Goal: Information Seeking & Learning: Learn about a topic

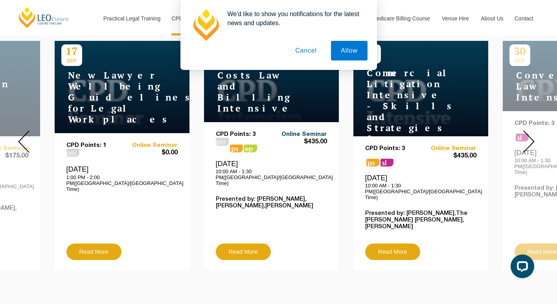
scroll to position [319, 0]
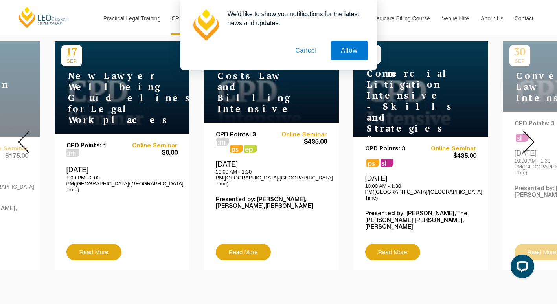
click at [300, 48] on button "Cancel" at bounding box center [306, 51] width 41 height 20
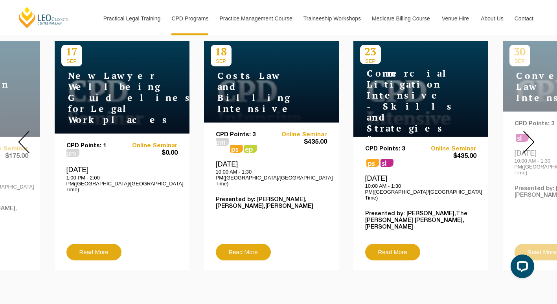
click at [529, 131] on img at bounding box center [528, 142] width 11 height 22
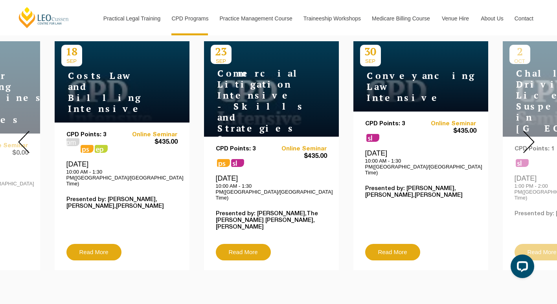
drag, startPoint x: 530, startPoint y: 132, endPoint x: 526, endPoint y: 129, distance: 5.3
click at [526, 131] on img at bounding box center [528, 142] width 11 height 22
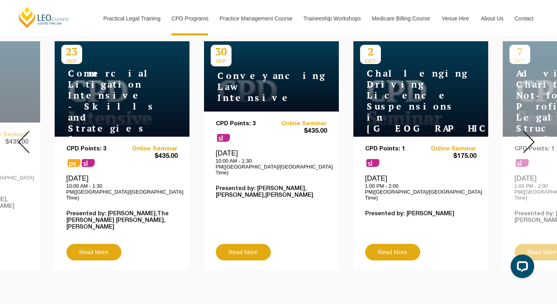
drag, startPoint x: 526, startPoint y: 129, endPoint x: 495, endPoint y: 111, distance: 35.2
click at [530, 139] on img at bounding box center [528, 142] width 11 height 22
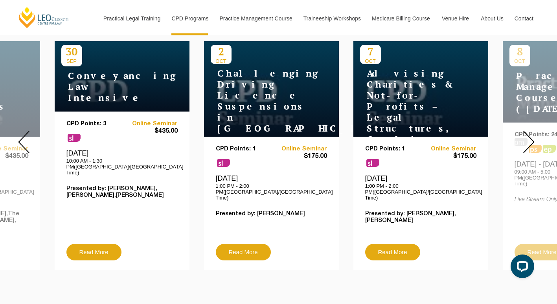
click at [530, 139] on img at bounding box center [528, 142] width 11 height 22
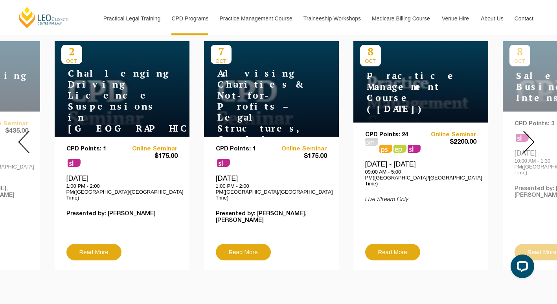
click at [530, 139] on img at bounding box center [528, 142] width 11 height 22
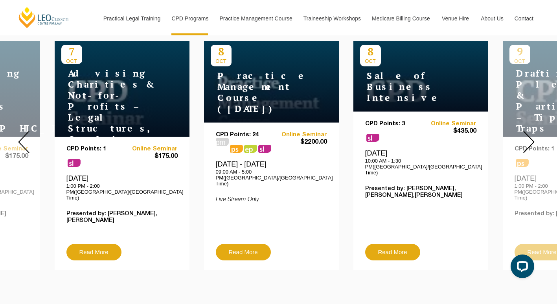
click at [530, 139] on img at bounding box center [528, 142] width 11 height 22
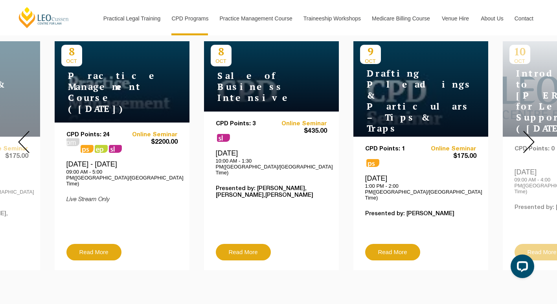
click at [530, 139] on img at bounding box center [528, 142] width 11 height 22
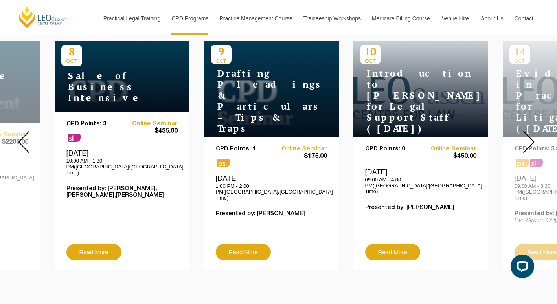
click at [530, 139] on img at bounding box center [528, 142] width 11 height 22
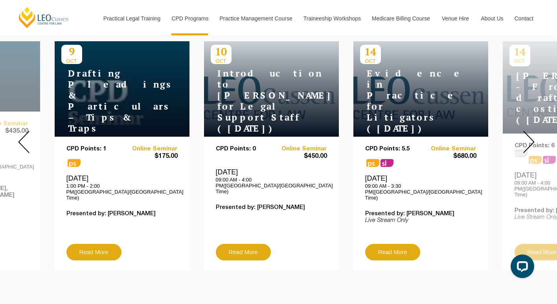
click at [530, 139] on img at bounding box center [528, 142] width 11 height 22
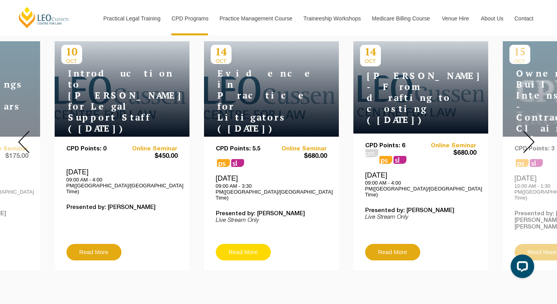
click at [245, 244] on link "Read More" at bounding box center [243, 252] width 55 height 17
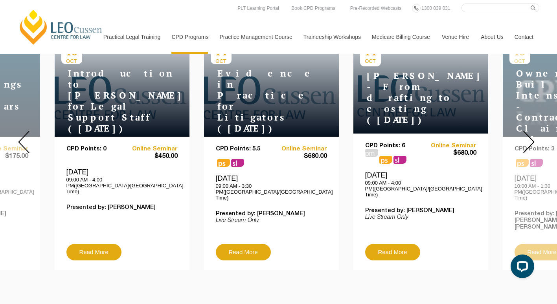
click at [528, 136] on img at bounding box center [528, 142] width 11 height 22
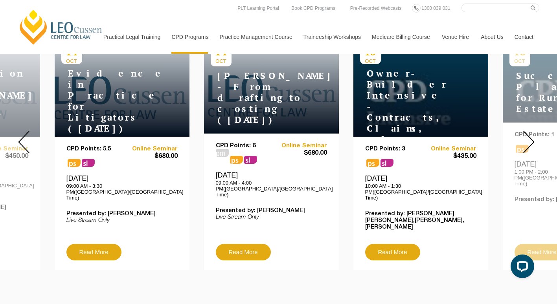
drag, startPoint x: 528, startPoint y: 136, endPoint x: 529, endPoint y: 127, distance: 9.1
click at [529, 131] on img at bounding box center [528, 142] width 11 height 22
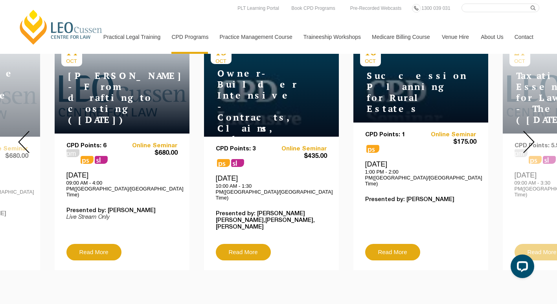
click at [529, 131] on img at bounding box center [528, 142] width 11 height 22
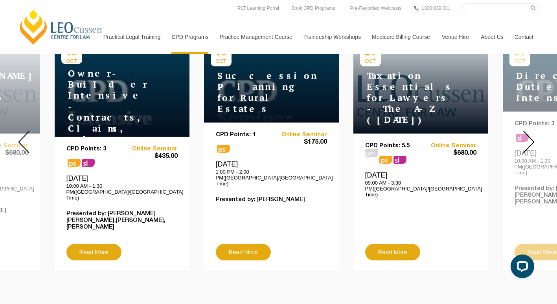
click at [529, 131] on img at bounding box center [528, 142] width 11 height 22
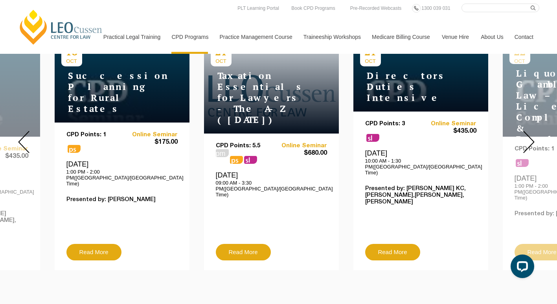
click at [529, 131] on img at bounding box center [528, 142] width 11 height 22
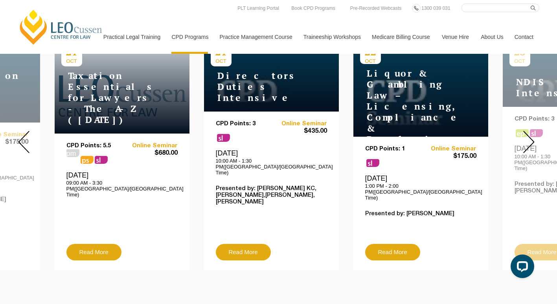
click at [529, 131] on img at bounding box center [528, 142] width 11 height 22
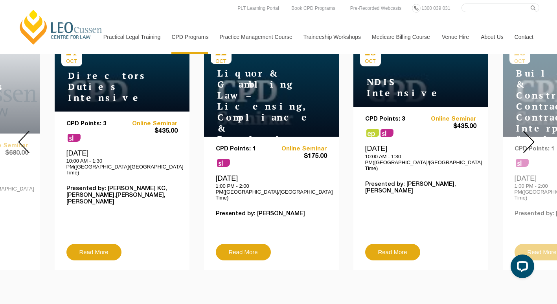
click at [529, 131] on img at bounding box center [528, 142] width 11 height 22
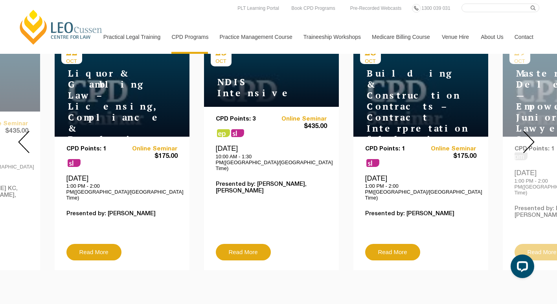
click at [529, 131] on img at bounding box center [528, 142] width 11 height 22
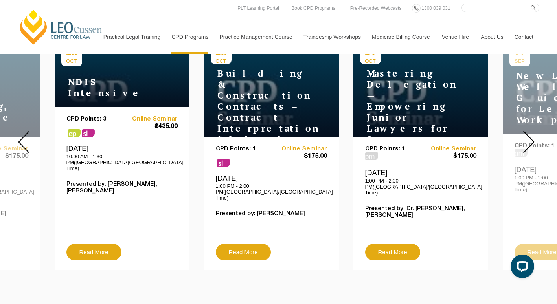
click at [529, 131] on img at bounding box center [528, 142] width 11 height 22
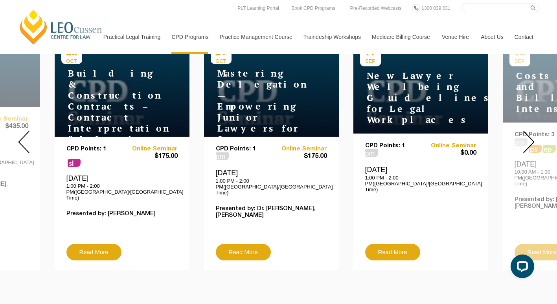
click at [529, 131] on img at bounding box center [528, 142] width 11 height 22
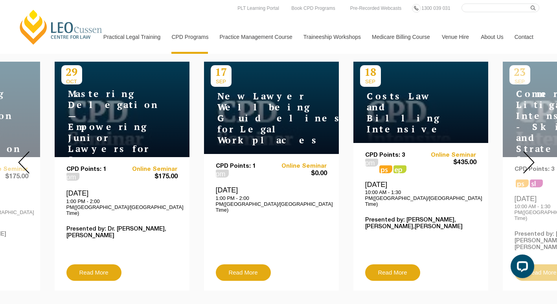
scroll to position [299, 0]
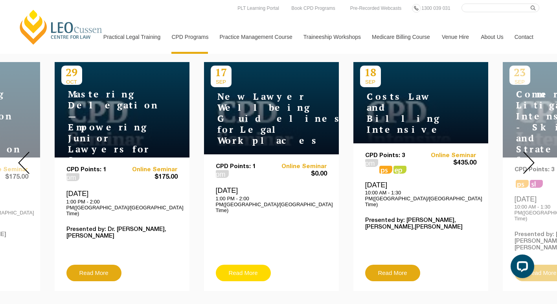
click at [243, 265] on link "Read More" at bounding box center [243, 273] width 55 height 17
click at [526, 155] on img at bounding box center [528, 163] width 11 height 22
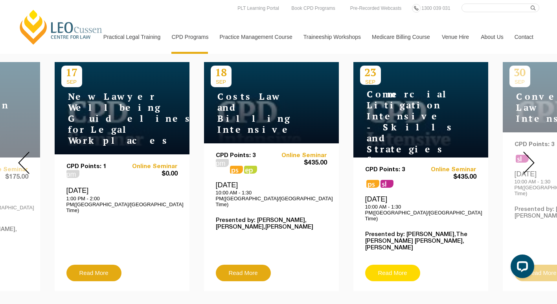
click at [395, 265] on link "Read More" at bounding box center [392, 273] width 55 height 17
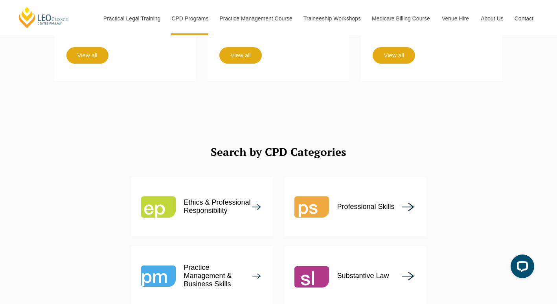
scroll to position [861, 0]
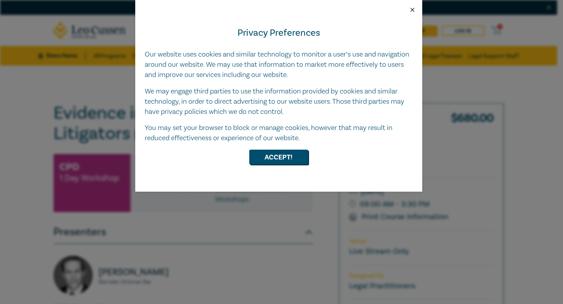
click at [412, 7] on button "Close" at bounding box center [412, 9] width 7 height 7
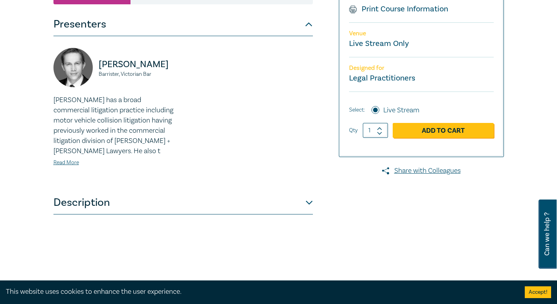
scroll to position [209, 0]
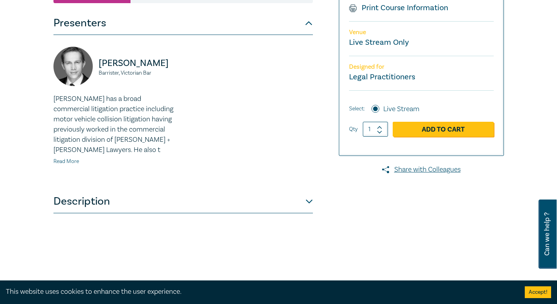
click at [59, 160] on link "Read More" at bounding box center [66, 161] width 26 height 7
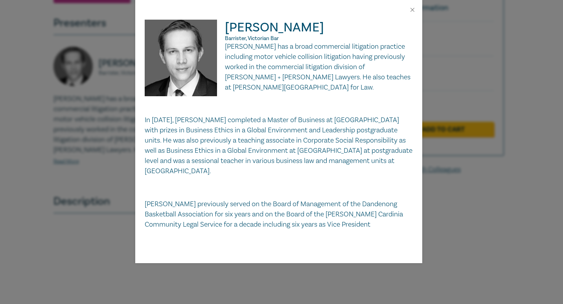
click at [101, 214] on div "Bradley Wright Barrister, Victorian Bar Brad has a broad commercial litigation …" at bounding box center [281, 152] width 563 height 304
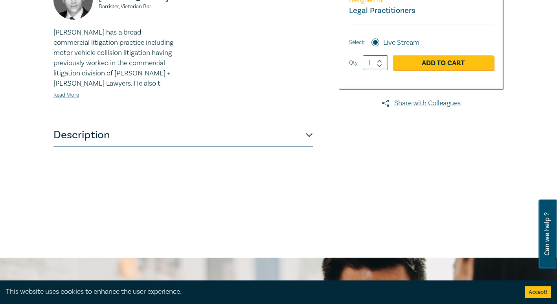
click at [102, 135] on button "Description" at bounding box center [183, 135] width 260 height 24
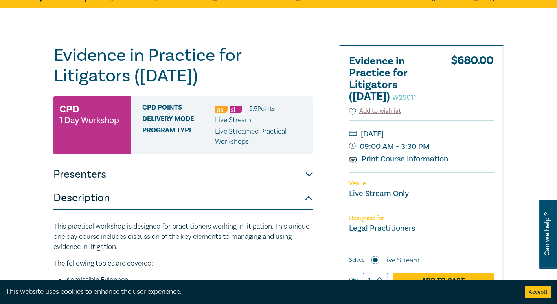
scroll to position [57, 0]
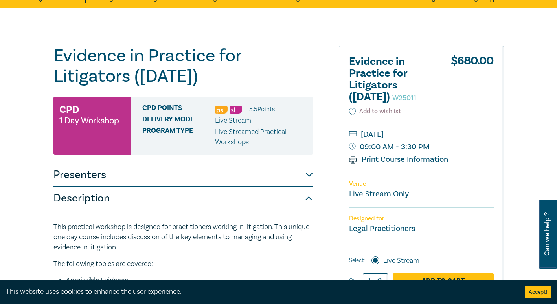
drag, startPoint x: 230, startPoint y: 84, endPoint x: 50, endPoint y: 60, distance: 182.1
click at [50, 60] on div "Evidence in Practice for Litigators (Oct 2025) W25011 CPD 1 Day Workshop CPD Po…" at bounding box center [202, 242] width 307 height 393
copy h1 "Evidence in Practice for Litigators (Oct 2025)"
click at [38, 22] on div "Evidence in Practice for Litigators (Oct 2025) W25011 CPD 1 Day Workshop CPD Po…" at bounding box center [278, 242] width 557 height 468
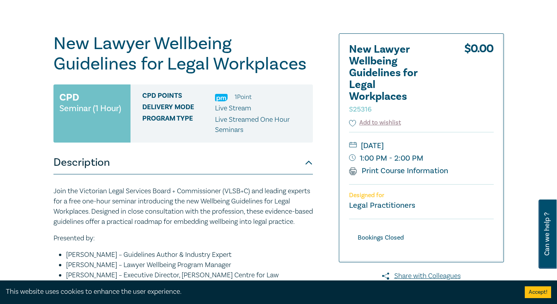
scroll to position [70, 0]
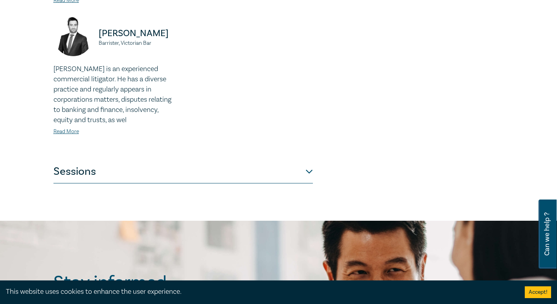
scroll to position [351, 0]
click at [168, 178] on button "Sessions" at bounding box center [183, 172] width 260 height 24
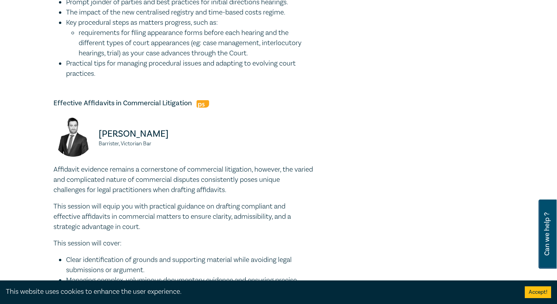
scroll to position [470, 0]
